Goal: Transaction & Acquisition: Purchase product/service

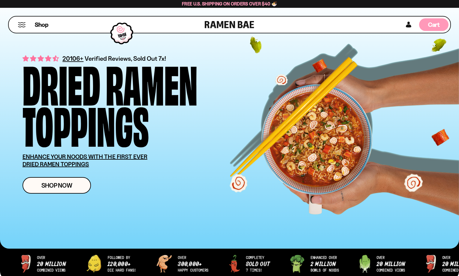
click at [432, 23] on span "Cart" at bounding box center [434, 24] width 12 height 7
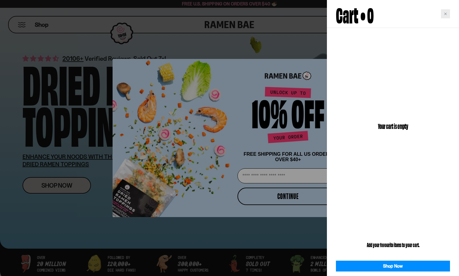
click at [443, 14] on div "Close cart" at bounding box center [445, 13] width 9 height 9
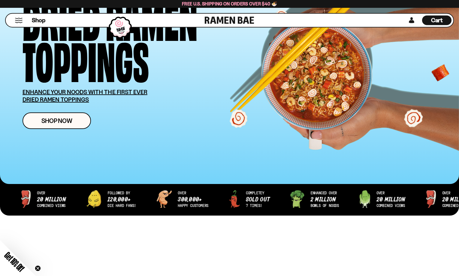
scroll to position [122, 0]
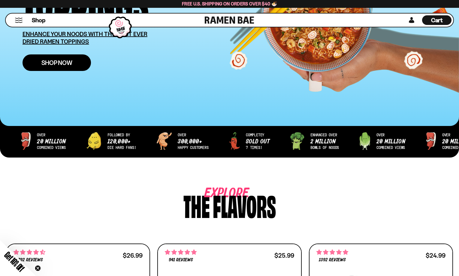
click at [73, 62] on link "Shop Now" at bounding box center [57, 62] width 68 height 17
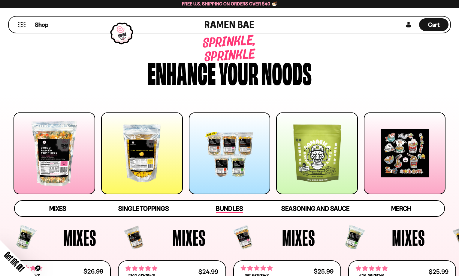
click at [237, 210] on span "Bundles" at bounding box center [229, 208] width 27 height 8
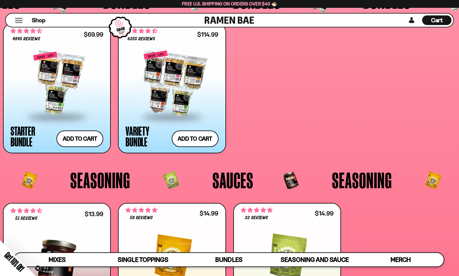
scroll to position [1267, 0]
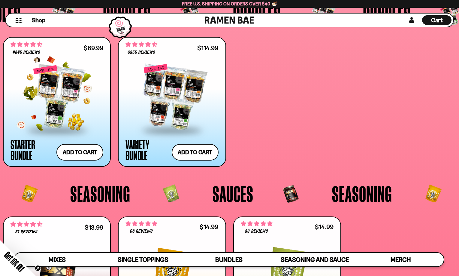
click at [55, 94] on div at bounding box center [57, 97] width 93 height 64
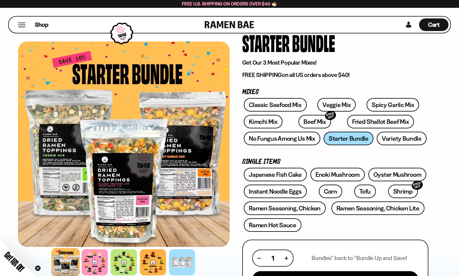
scroll to position [61, 0]
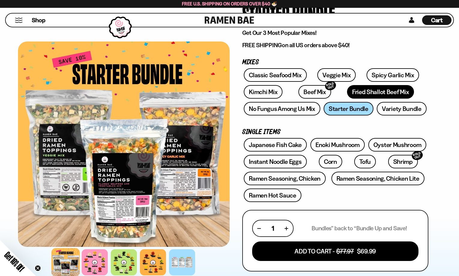
click at [348, 94] on link "Fried Shallot Beef Mix" at bounding box center [380, 92] width 67 height 14
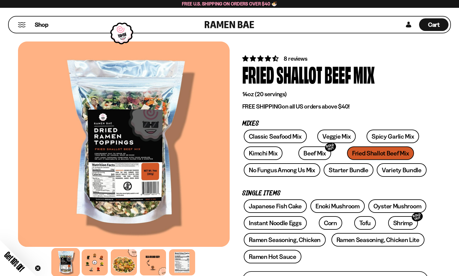
scroll to position [122, 0]
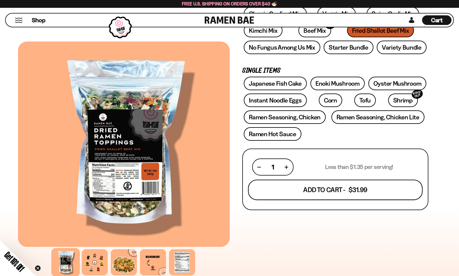
click at [326, 191] on button "Add To Cart - $31.99" at bounding box center [335, 189] width 175 height 20
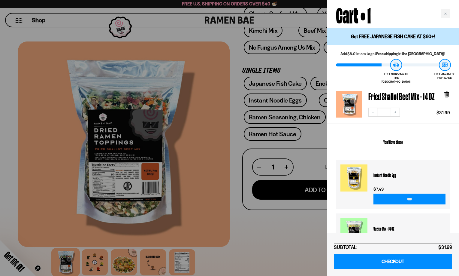
click at [406, 193] on input "***" at bounding box center [409, 198] width 72 height 11
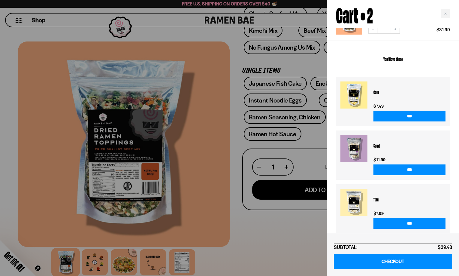
scroll to position [0, 0]
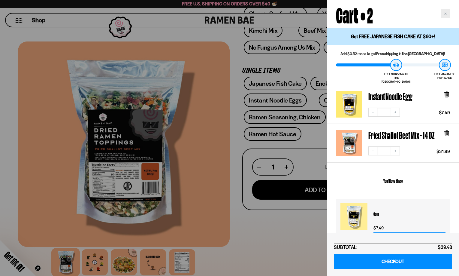
click at [447, 17] on div "Close cart" at bounding box center [445, 13] width 9 height 9
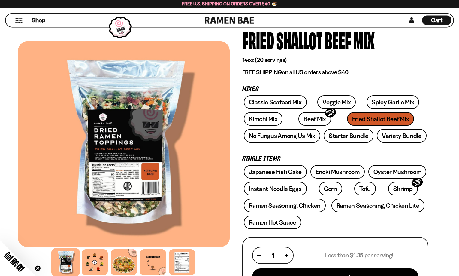
scroll to position [31, 0]
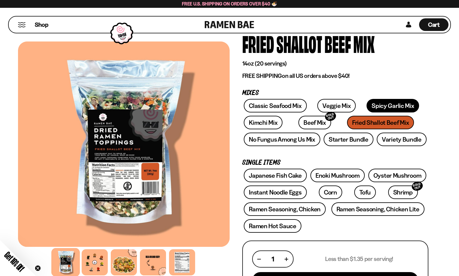
click at [372, 104] on link "Spicy Garlic Mix" at bounding box center [392, 106] width 53 height 14
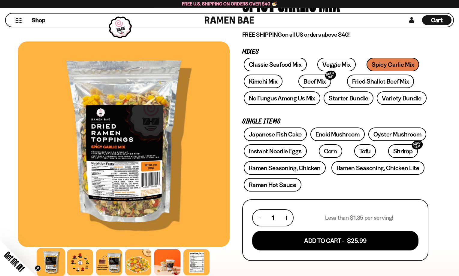
scroll to position [92, 0]
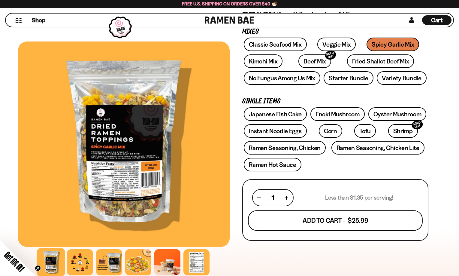
click at [354, 221] on button "Add To Cart - $25.99" at bounding box center [335, 220] width 175 height 20
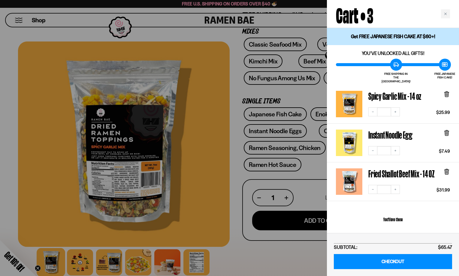
click at [315, 170] on div at bounding box center [229, 138] width 459 height 276
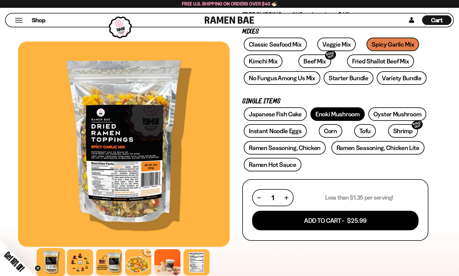
click at [334, 113] on link "Enoki Mushroom" at bounding box center [337, 114] width 54 height 14
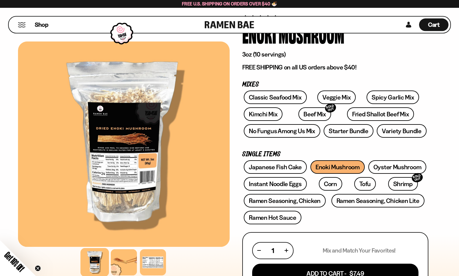
scroll to position [61, 0]
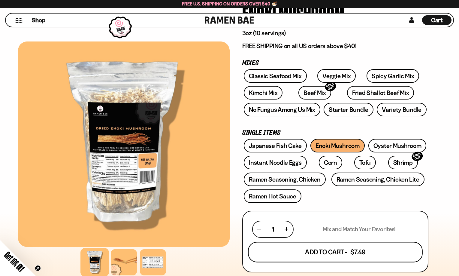
click at [323, 250] on button "Add To Cart - $7.49" at bounding box center [335, 251] width 175 height 20
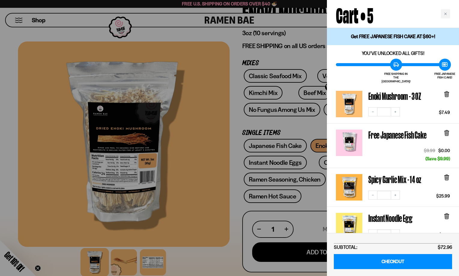
click at [303, 128] on div at bounding box center [229, 138] width 459 height 276
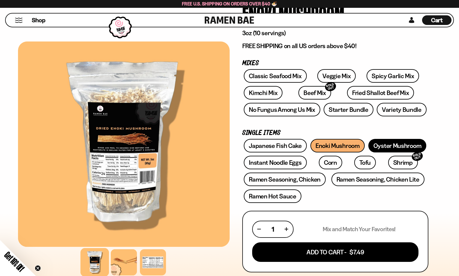
click at [386, 143] on link "Oyster Mushroom" at bounding box center [397, 146] width 58 height 14
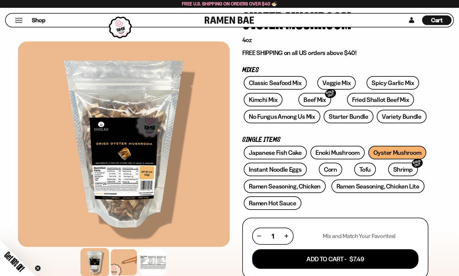
scroll to position [61, 0]
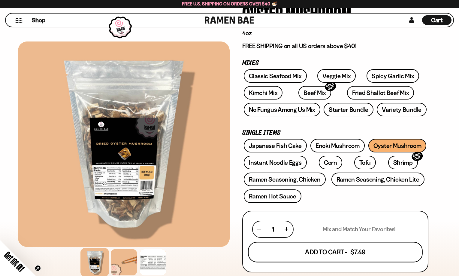
click at [306, 253] on button "Add To Cart - $7.49" at bounding box center [335, 251] width 175 height 20
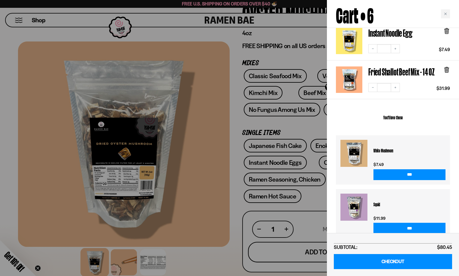
scroll to position [225, 0]
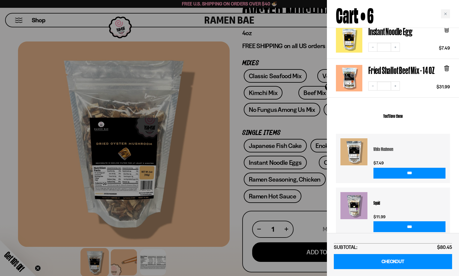
click at [384, 145] on h3 "White Mushroom" at bounding box center [409, 148] width 72 height 21
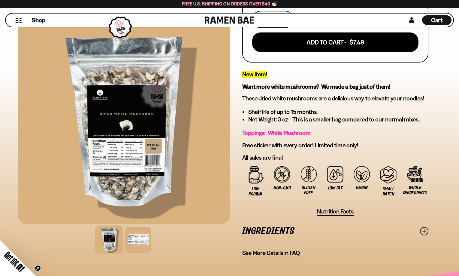
scroll to position [31, 0]
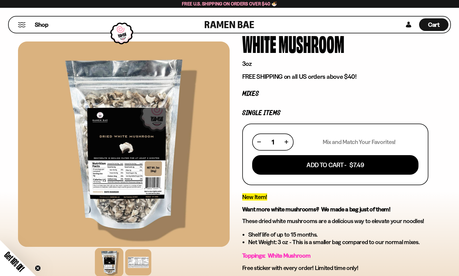
click at [22, 23] on button "Mobile Menu Trigger" at bounding box center [22, 24] width 8 height 5
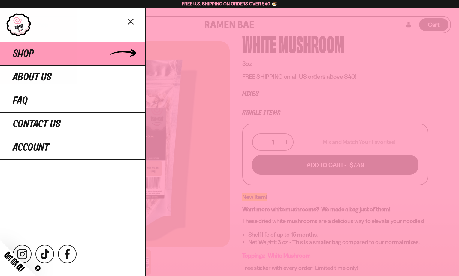
click at [26, 56] on span "Shop" at bounding box center [23, 53] width 21 height 11
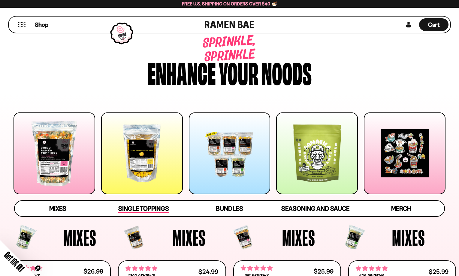
click at [150, 210] on span "Single Toppings" at bounding box center [143, 208] width 51 height 8
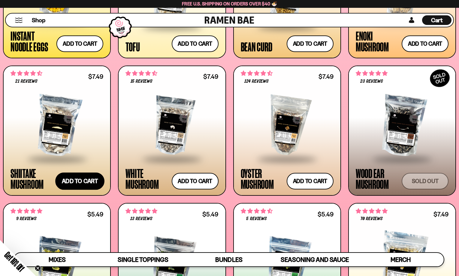
scroll to position [907, 0]
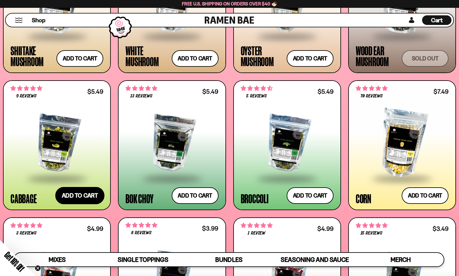
click at [90, 194] on button "Add to cart Add — Regular price $5.49 Regular price Sale price $5.49 Unit price…" at bounding box center [79, 195] width 49 height 17
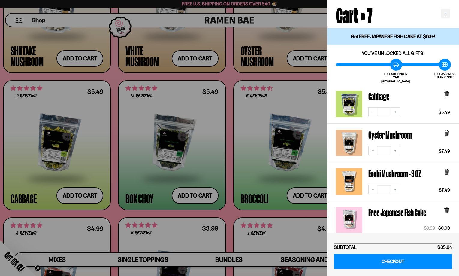
click at [147, 188] on div at bounding box center [229, 138] width 459 height 276
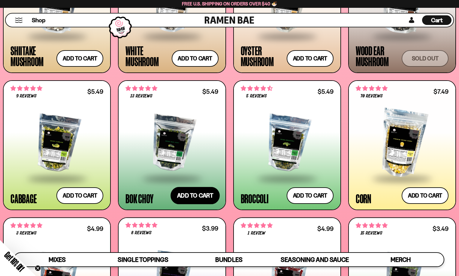
click at [201, 196] on button "Add to cart Add — Regular price $5.49 Regular price Sale price $5.49 Unit price…" at bounding box center [194, 195] width 49 height 17
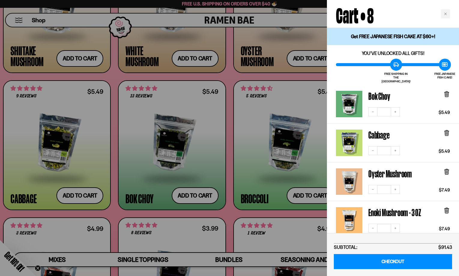
click at [132, 196] on div at bounding box center [229, 138] width 459 height 276
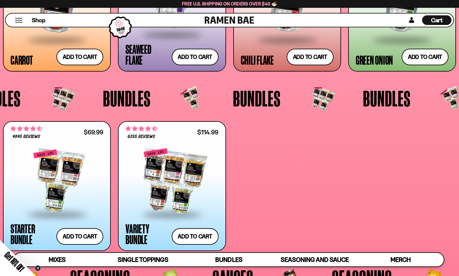
scroll to position [1091, 0]
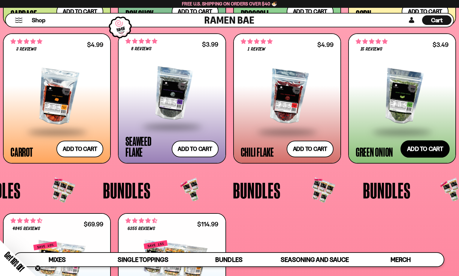
click at [428, 147] on button "Add to cart Add — Regular price $3.49 Regular price Sale price $3.49 Unit price…" at bounding box center [424, 148] width 49 height 17
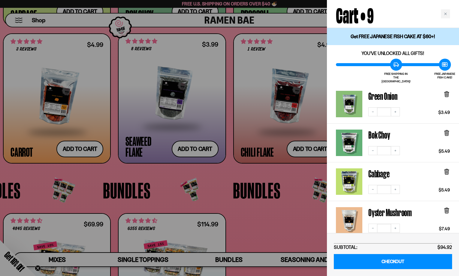
click at [267, 185] on div at bounding box center [229, 138] width 459 height 276
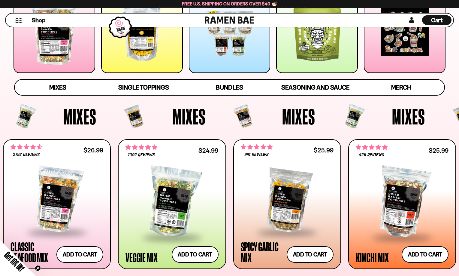
scroll to position [153, 0]
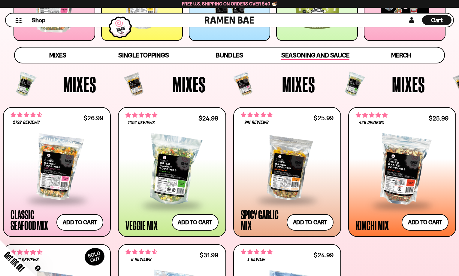
click at [326, 53] on span "Seasoning and Sauce" at bounding box center [315, 55] width 68 height 8
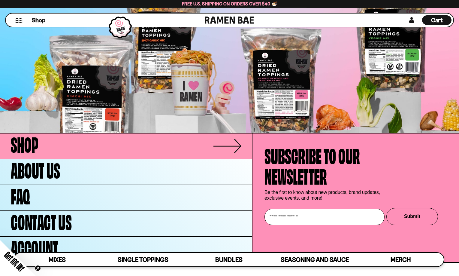
scroll to position [1972, 0]
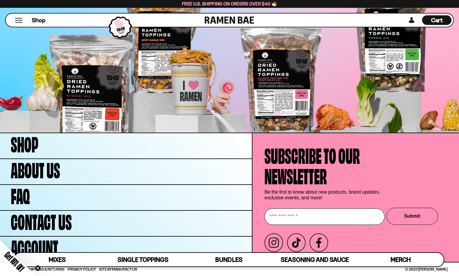
click at [432, 20] on span "Cart" at bounding box center [437, 20] width 12 height 7
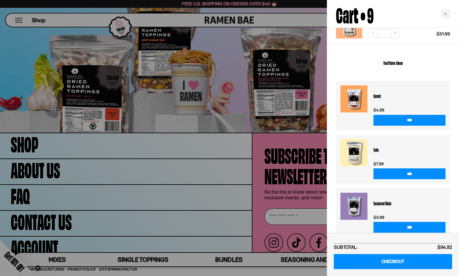
scroll to position [397, 0]
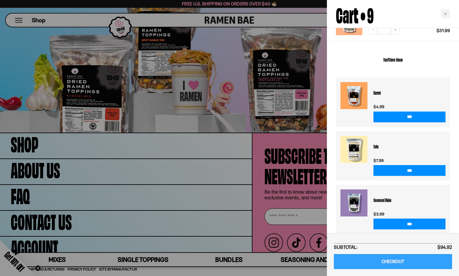
click at [394, 262] on link "CHECKOUT" at bounding box center [393, 261] width 118 height 15
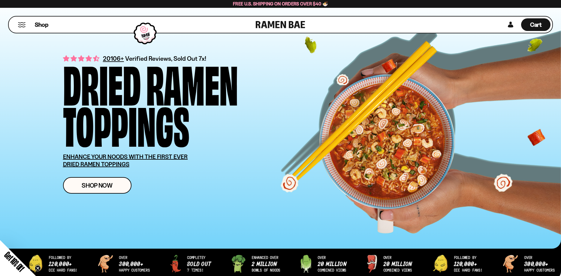
click at [534, 23] on span "Cart" at bounding box center [536, 24] width 12 height 7
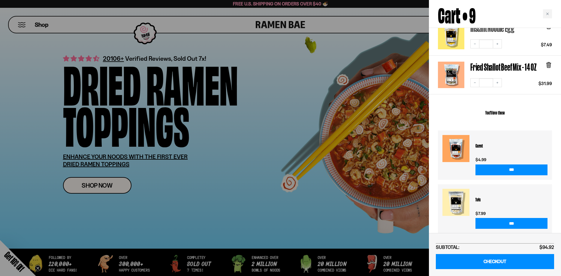
scroll to position [397, 0]
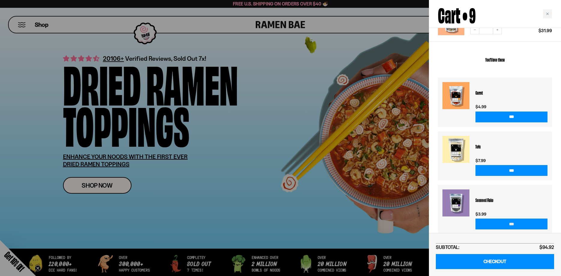
click at [491, 218] on input "***" at bounding box center [511, 223] width 72 height 11
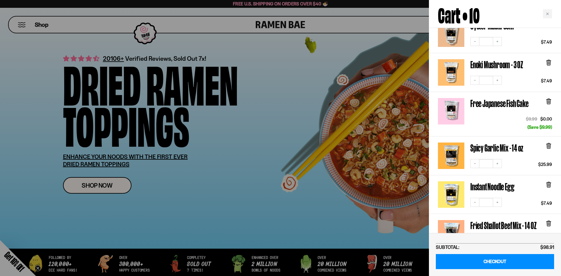
scroll to position [436, 0]
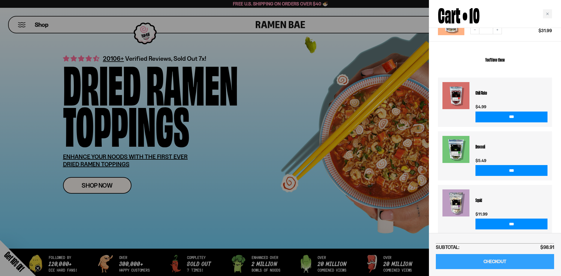
click at [490, 262] on link "CHECKOUT" at bounding box center [495, 261] width 118 height 15
